Goal: Browse casually

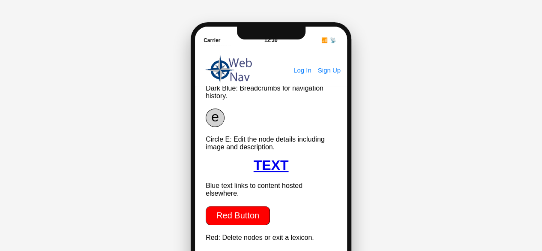
scroll to position [730, 0]
click at [394, 37] on html "Carrier 12:30 📶 📡 Log In Sign Up Our Three Key Projects Refugees Travelers Stud…" at bounding box center [271, 185] width 542 height 371
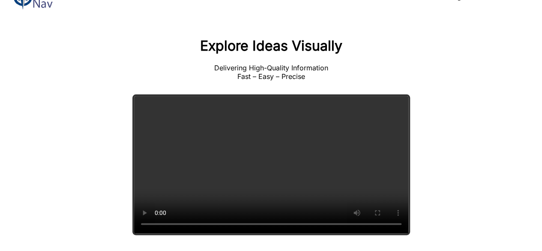
scroll to position [46, 0]
